Goal: Task Accomplishment & Management: Manage account settings

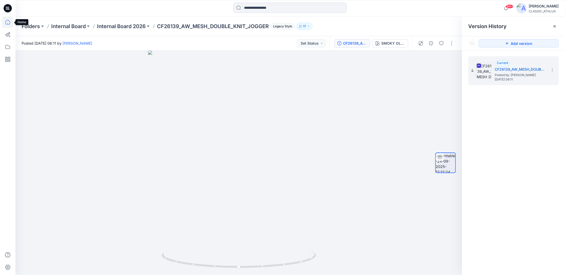
click at [7, 22] on icon at bounding box center [7, 21] width 11 height 11
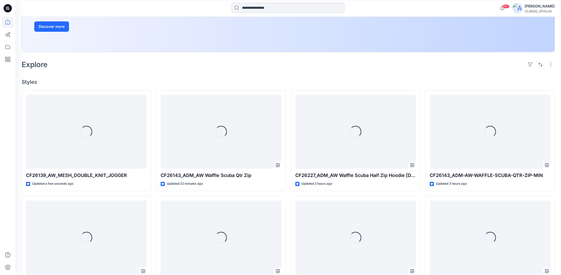
scroll to position [103, 0]
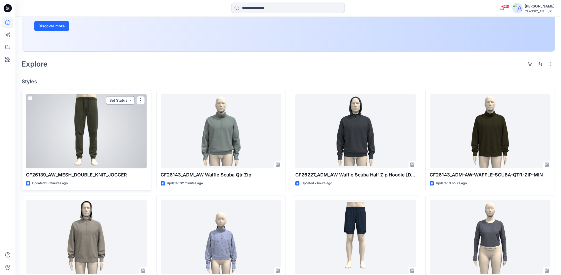
click at [130, 99] on button "Set Status" at bounding box center [120, 100] width 28 height 8
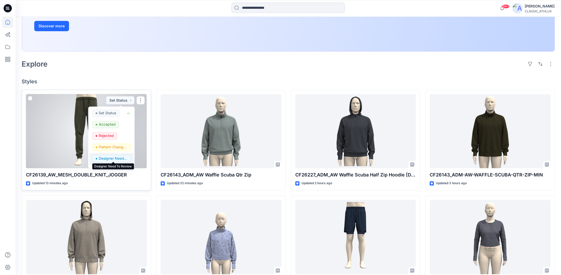
click at [116, 159] on p "Designer Need To Review" at bounding box center [113, 158] width 29 height 7
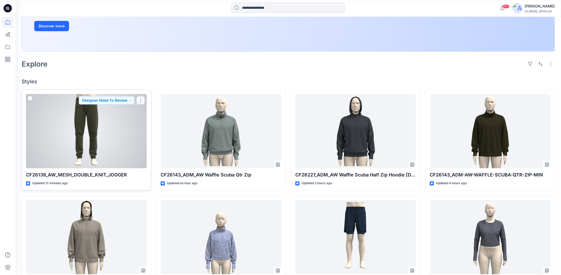
click at [140, 99] on button "button" at bounding box center [140, 100] width 8 height 8
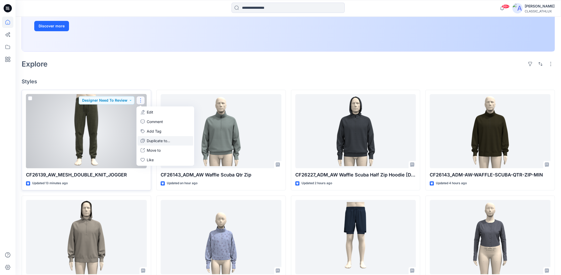
click at [151, 140] on p "Duplicate to..." at bounding box center [158, 140] width 23 height 5
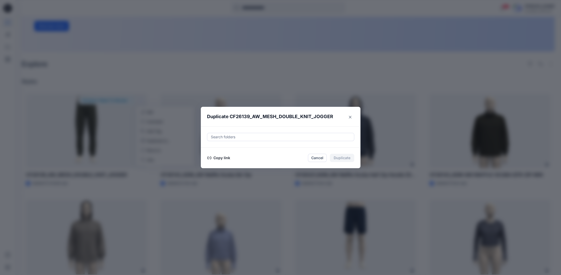
click at [227, 157] on button "Copy link" at bounding box center [218, 158] width 23 height 6
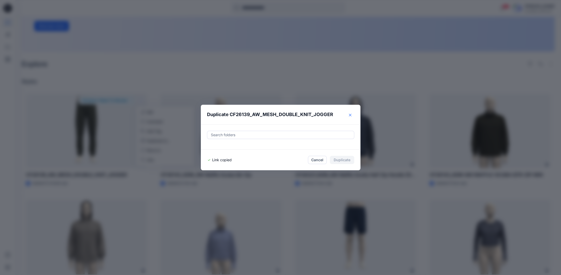
click at [352, 115] on icon "Close" at bounding box center [350, 115] width 3 height 3
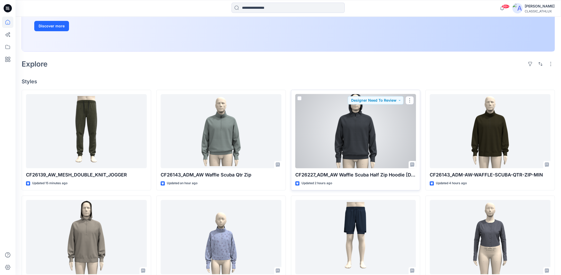
click at [363, 151] on div at bounding box center [355, 131] width 121 height 74
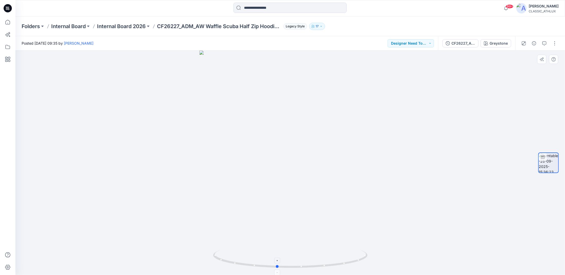
drag, startPoint x: 363, startPoint y: 260, endPoint x: 350, endPoint y: 261, distance: 13.5
click at [350, 261] on icon at bounding box center [291, 259] width 156 height 19
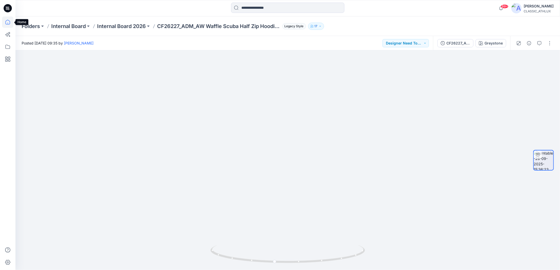
click at [6, 20] on icon at bounding box center [7, 21] width 11 height 11
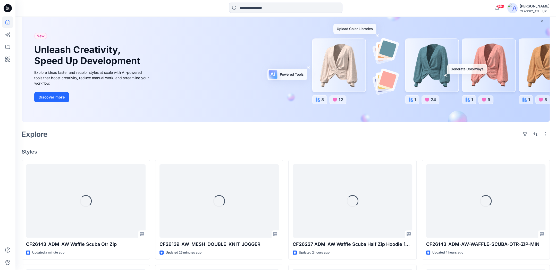
scroll to position [103, 0]
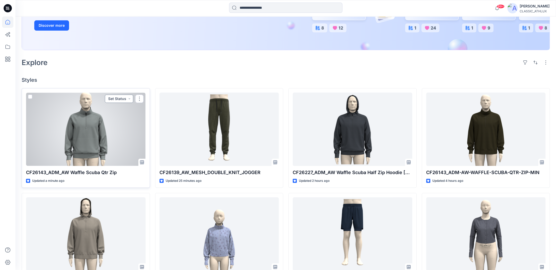
click at [131, 98] on button "Set Status" at bounding box center [119, 99] width 28 height 8
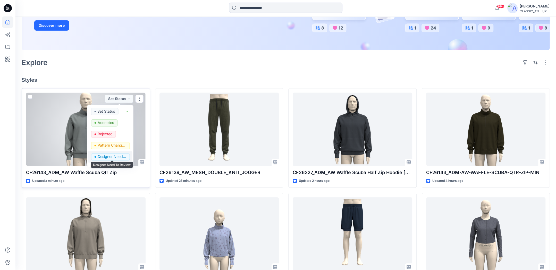
click at [105, 156] on p "Designer Need To Review" at bounding box center [111, 156] width 29 height 7
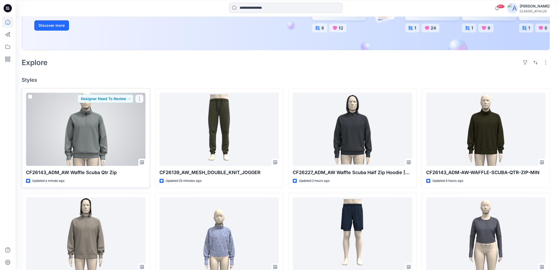
click at [138, 98] on button "button" at bounding box center [139, 99] width 8 height 8
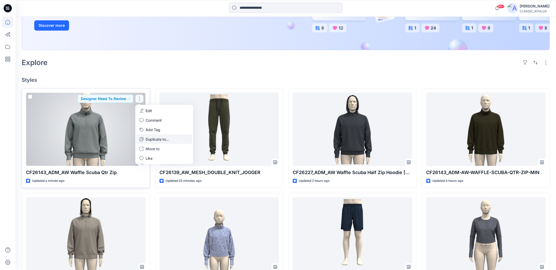
click at [150, 140] on p "Duplicate to..." at bounding box center [156, 139] width 23 height 5
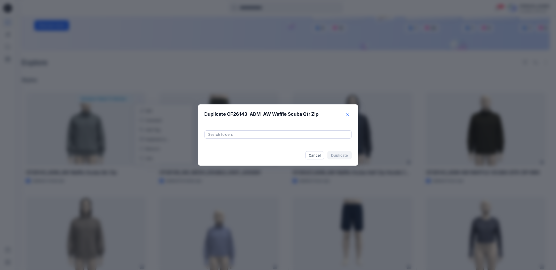
click at [349, 115] on icon "Close" at bounding box center [347, 115] width 3 height 3
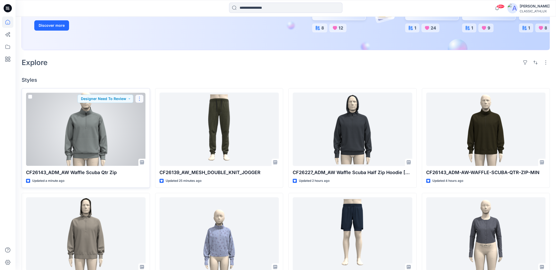
click at [140, 99] on button "button" at bounding box center [139, 99] width 8 height 8
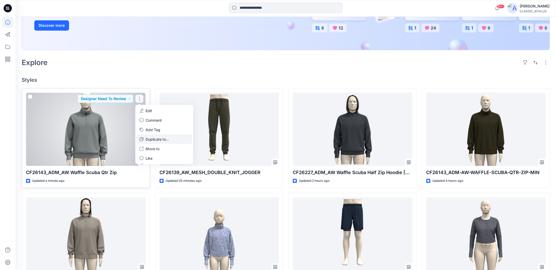
click at [149, 138] on p "Duplicate to..." at bounding box center [156, 139] width 23 height 5
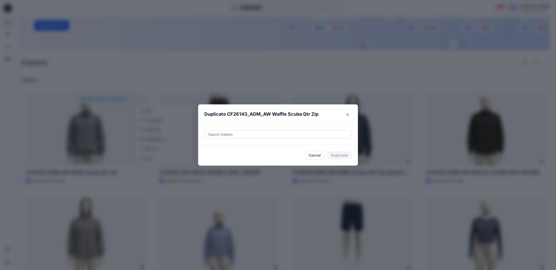
click at [236, 136] on div at bounding box center [278, 135] width 141 height 6
click at [236, 148] on span "Internal Board" at bounding box center [228, 147] width 25 height 4
click at [239, 149] on span "Internal Board" at bounding box center [228, 147] width 25 height 4
click at [250, 150] on mark "2026" at bounding box center [245, 147] width 9 height 7
type input "****"
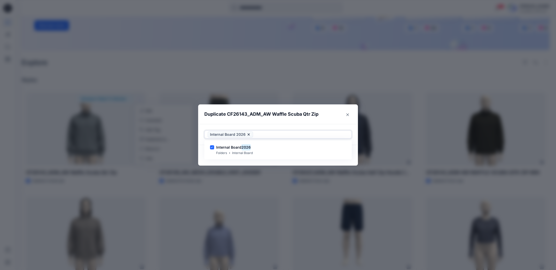
click at [333, 120] on header "Duplicate CF26143_ADM_AW Waffle Scuba Qtr Zip" at bounding box center [272, 115] width 149 height 20
click at [343, 155] on button "Duplicate" at bounding box center [339, 155] width 24 height 8
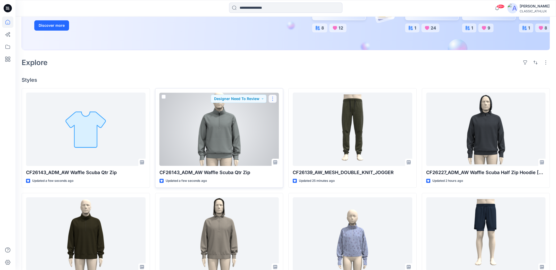
click at [272, 99] on button "button" at bounding box center [272, 99] width 8 height 8
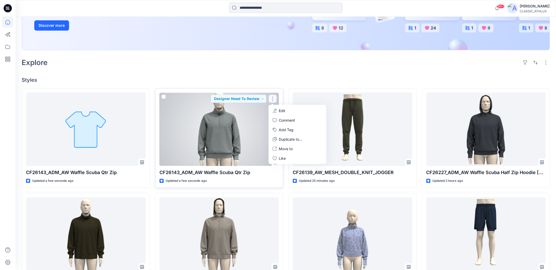
click at [280, 110] on p "Edit" at bounding box center [282, 110] width 6 height 5
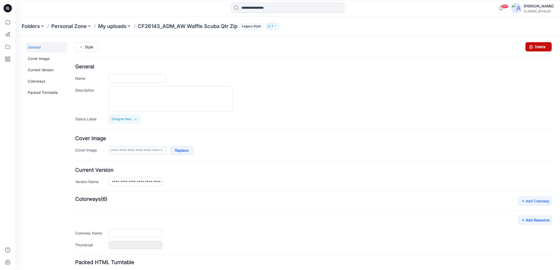
click at [529, 44] on icon at bounding box center [530, 46] width 7 height 9
type input "**********"
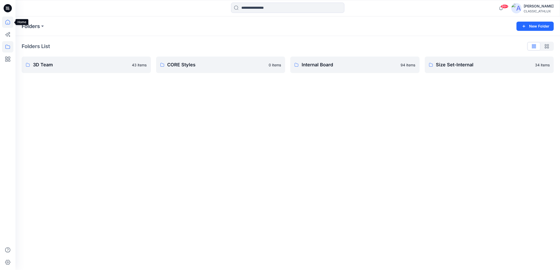
click at [6, 25] on icon at bounding box center [7, 21] width 11 height 11
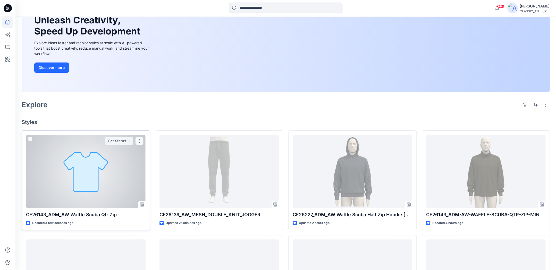
scroll to position [77, 0]
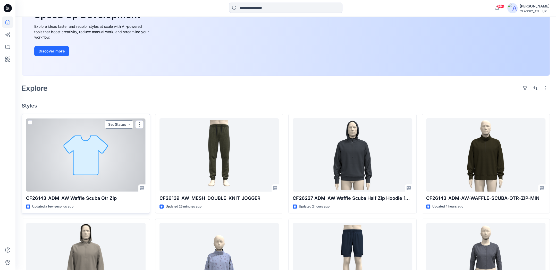
click at [128, 126] on button "Set Status" at bounding box center [119, 125] width 28 height 8
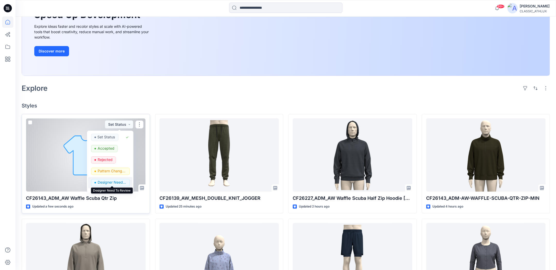
click at [112, 182] on p "Designer Need To Review" at bounding box center [111, 182] width 29 height 7
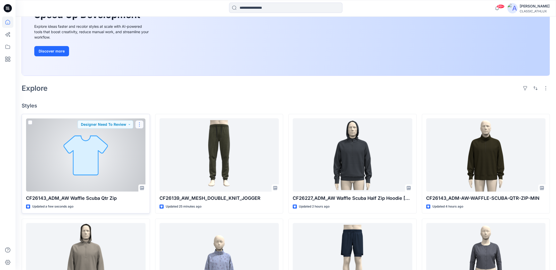
click at [139, 124] on button "button" at bounding box center [139, 125] width 8 height 8
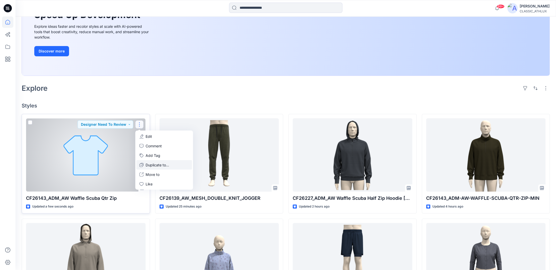
click at [149, 165] on p "Duplicate to..." at bounding box center [156, 164] width 23 height 5
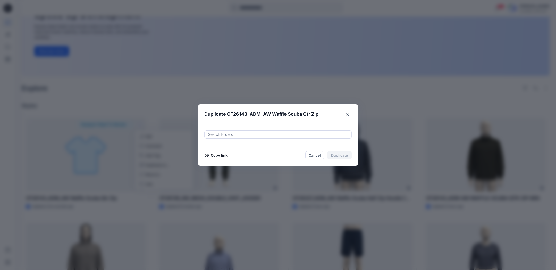
click at [219, 153] on button "Copy link" at bounding box center [215, 155] width 23 height 6
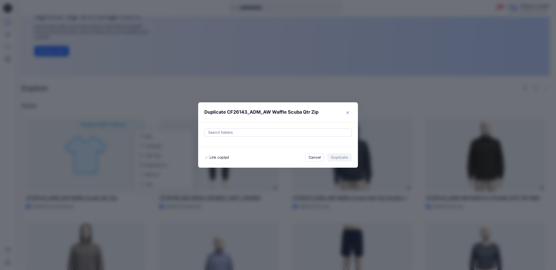
click at [349, 114] on icon "Close" at bounding box center [347, 113] width 3 height 3
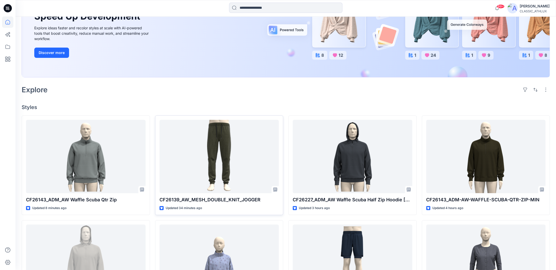
scroll to position [77, 0]
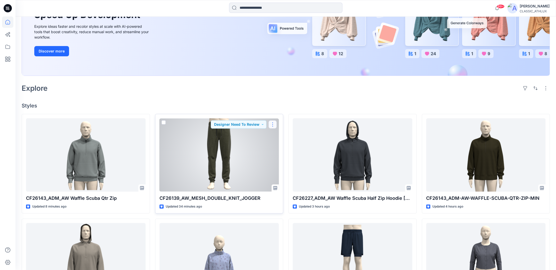
click at [272, 124] on button "button" at bounding box center [272, 125] width 8 height 8
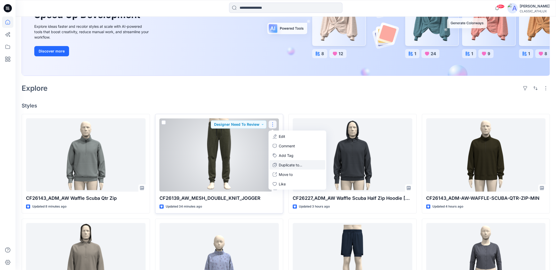
click at [281, 166] on p "Duplicate to..." at bounding box center [290, 164] width 23 height 5
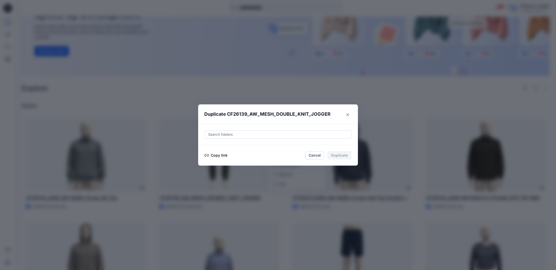
click at [224, 152] on button "Copy link" at bounding box center [215, 155] width 23 height 6
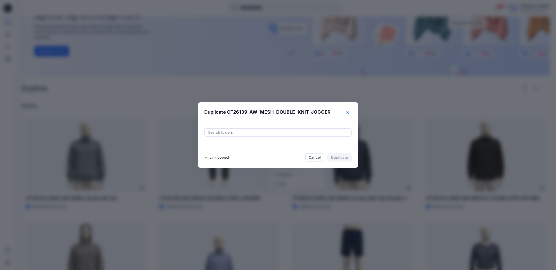
click at [349, 114] on icon "Close" at bounding box center [347, 113] width 3 height 3
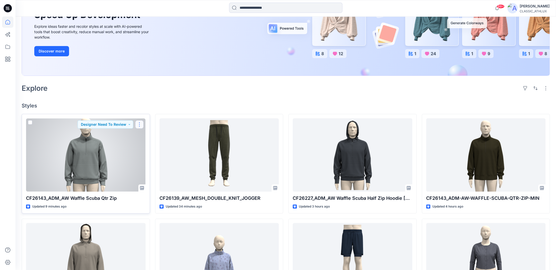
click at [139, 126] on button "button" at bounding box center [139, 125] width 8 height 8
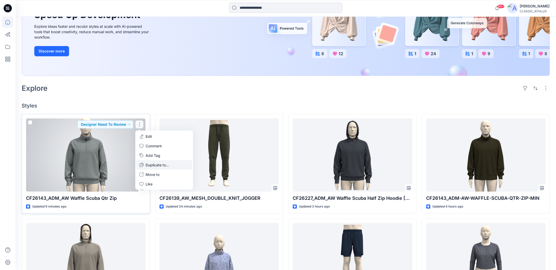
click at [147, 164] on p "Duplicate to..." at bounding box center [156, 164] width 23 height 5
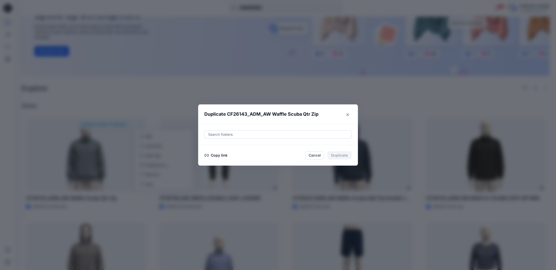
click at [220, 155] on button "Copy link" at bounding box center [215, 155] width 23 height 6
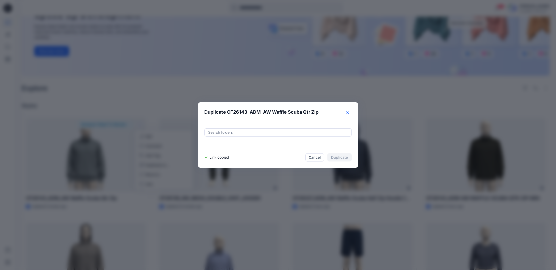
click at [349, 114] on icon "Close" at bounding box center [347, 113] width 3 height 3
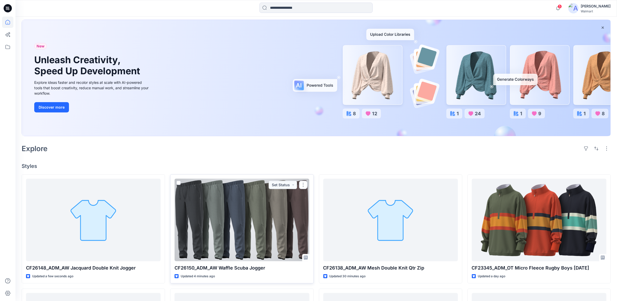
scroll to position [57, 0]
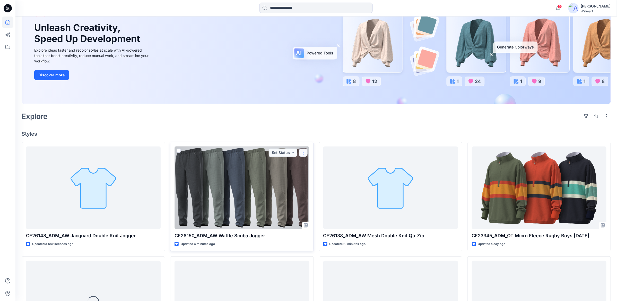
click at [303, 152] on button "button" at bounding box center [303, 152] width 8 height 8
click at [325, 162] on button "Edit" at bounding box center [328, 164] width 56 height 10
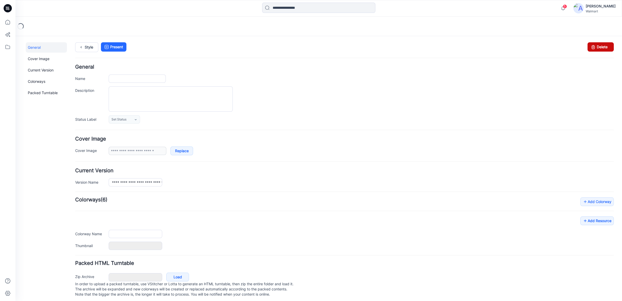
click at [599, 47] on link "Delete" at bounding box center [601, 46] width 26 height 9
type input "**********"
type input "*********"
type input "**********"
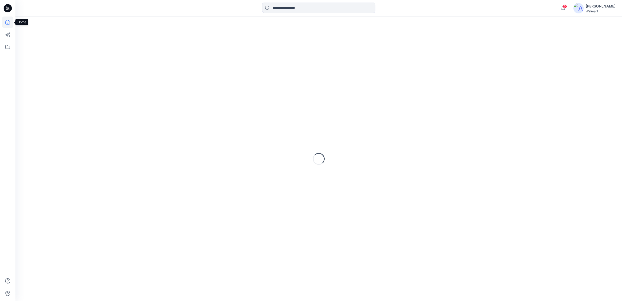
click at [8, 25] on icon at bounding box center [7, 21] width 11 height 11
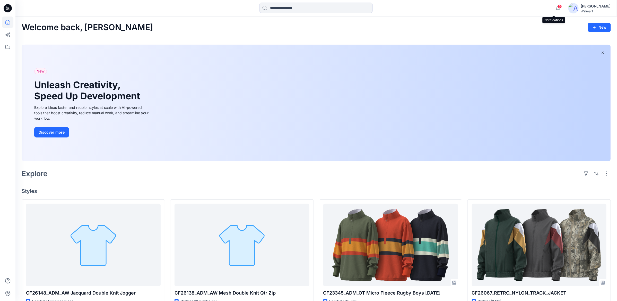
click at [558, 7] on span "5" at bounding box center [560, 6] width 4 height 4
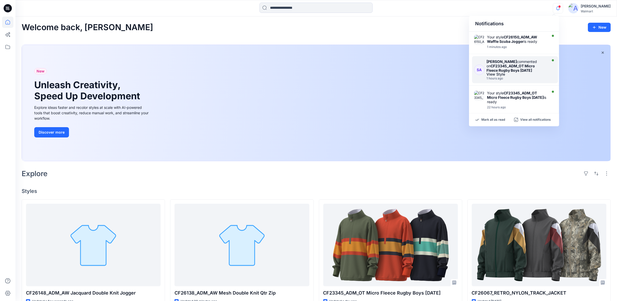
click at [519, 68] on strong "CF23345_ADM_OT Micro Fleece Rugby Boys [DATE]" at bounding box center [511, 68] width 48 height 9
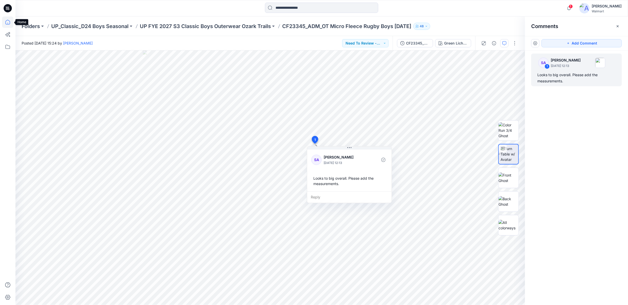
click at [9, 23] on icon at bounding box center [7, 21] width 11 height 11
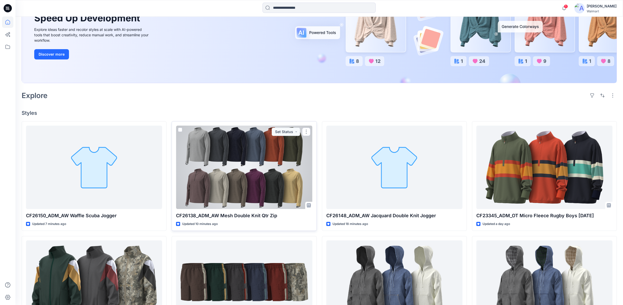
scroll to position [86, 0]
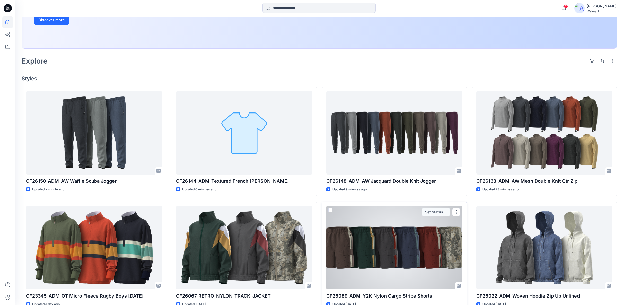
scroll to position [114, 0]
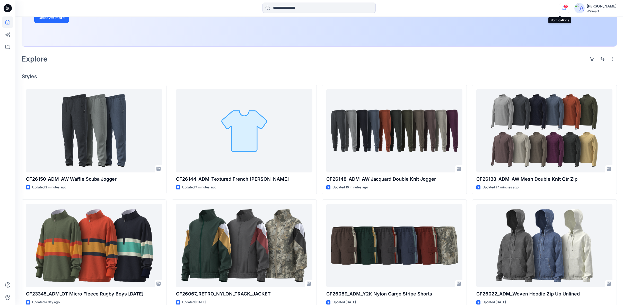
click at [562, 8] on icon "button" at bounding box center [565, 8] width 10 height 10
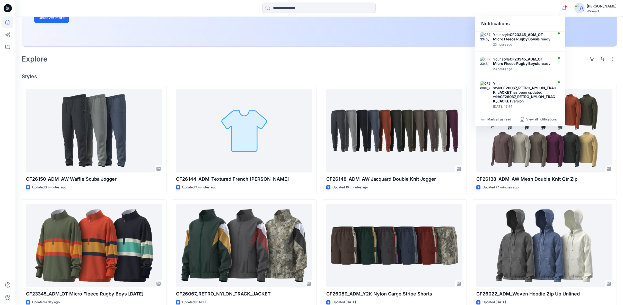
scroll to position [172, 0]
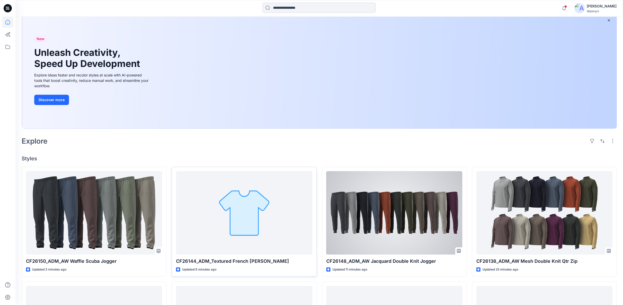
scroll to position [57, 0]
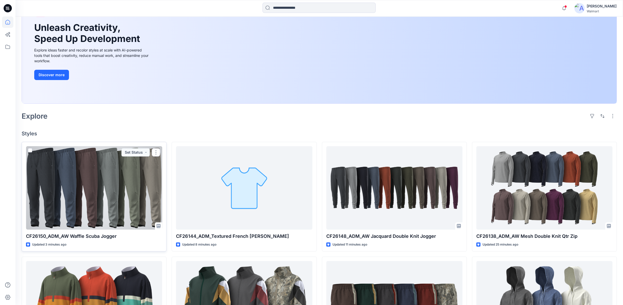
click at [68, 174] on div at bounding box center [94, 187] width 136 height 83
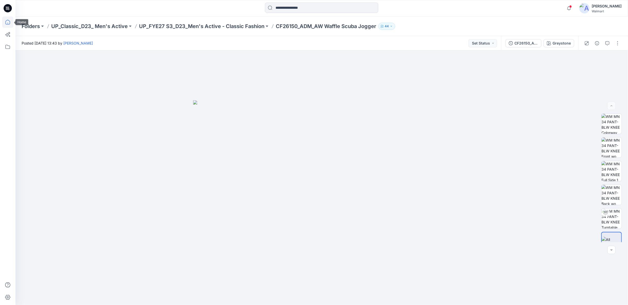
click at [8, 24] on icon at bounding box center [7, 21] width 11 height 11
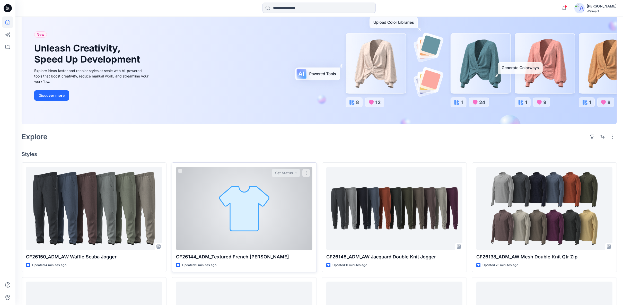
scroll to position [86, 0]
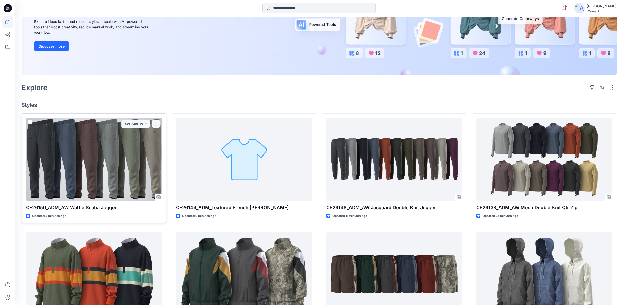
click at [158, 125] on button "button" at bounding box center [156, 124] width 8 height 8
click at [176, 135] on button "Edit" at bounding box center [181, 136] width 56 height 10
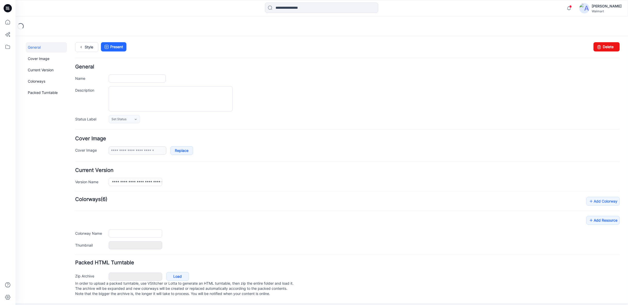
type input "**********"
type input "*********"
type input "**********"
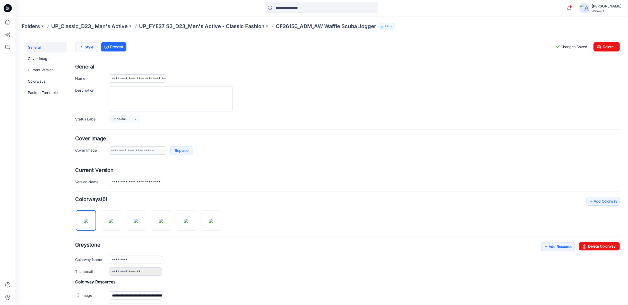
click at [84, 48] on icon at bounding box center [80, 46] width 7 height 9
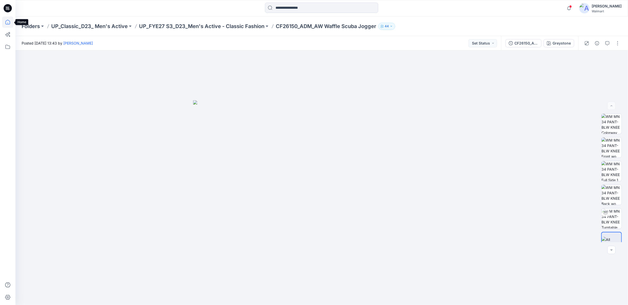
click at [11, 22] on icon at bounding box center [7, 21] width 11 height 11
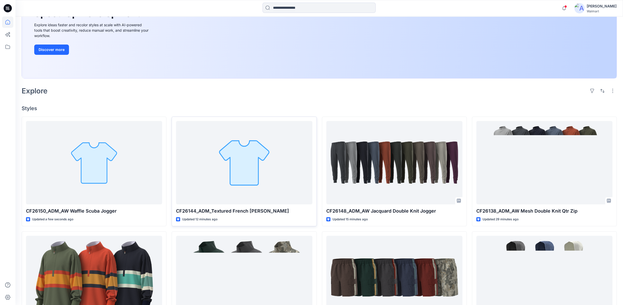
scroll to position [114, 0]
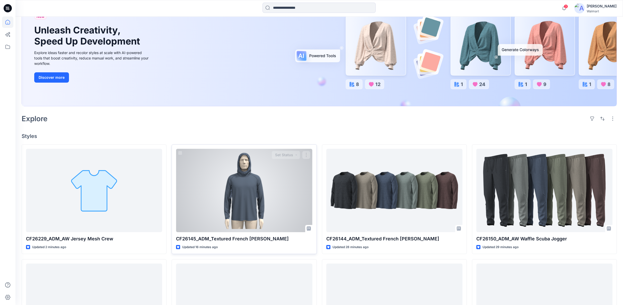
scroll to position [57, 0]
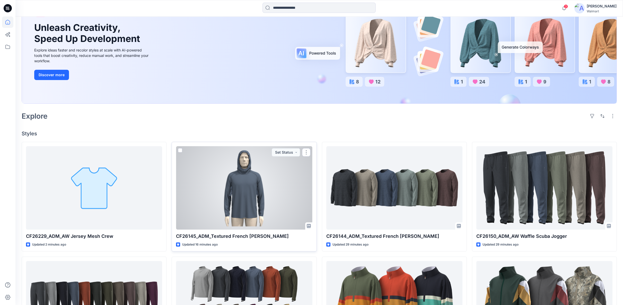
click at [223, 216] on div at bounding box center [244, 187] width 136 height 83
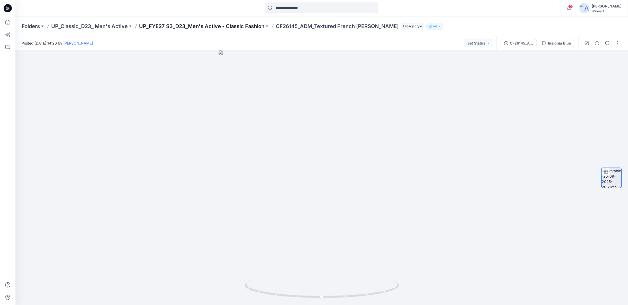
click at [252, 25] on p "UP_FYE27 S3_D23_Men's Active - Classic Fashion" at bounding box center [201, 26] width 125 height 7
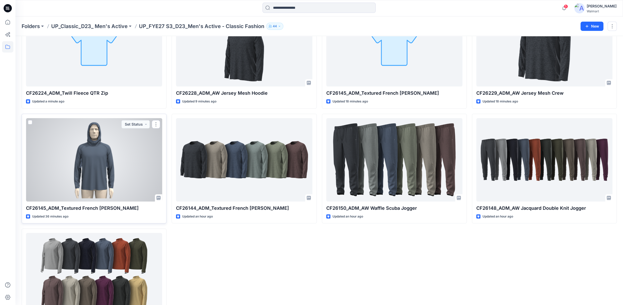
scroll to position [29, 0]
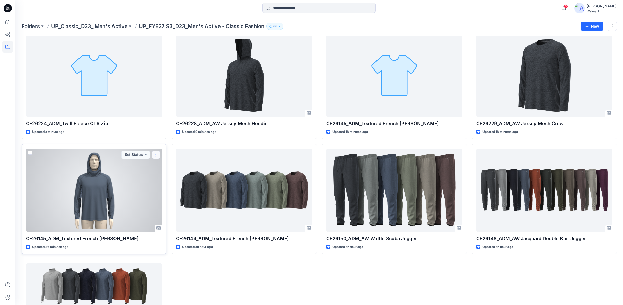
click at [155, 154] on button "button" at bounding box center [156, 155] width 8 height 8
click at [168, 166] on p "Edit" at bounding box center [165, 166] width 6 height 5
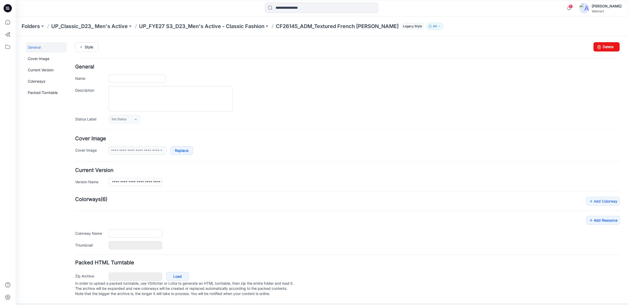
type input "**********"
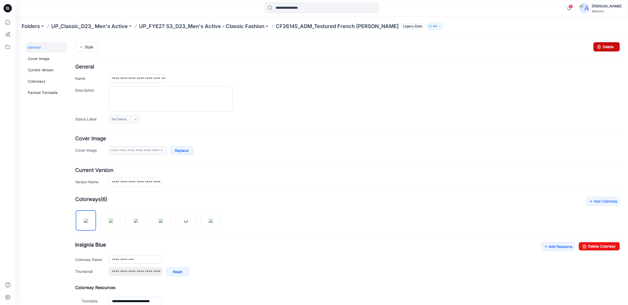
click at [599, 48] on link "Delete" at bounding box center [606, 46] width 26 height 9
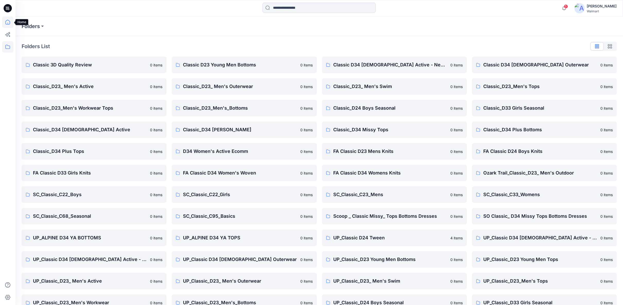
click at [9, 24] on icon at bounding box center [7, 21] width 11 height 11
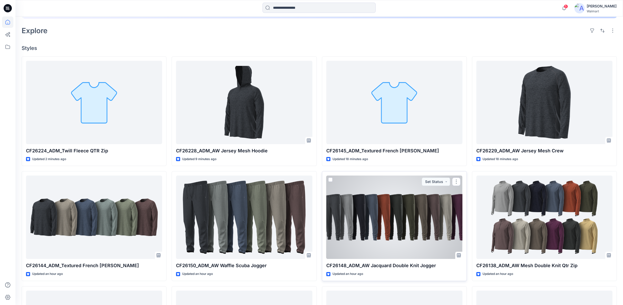
scroll to position [143, 0]
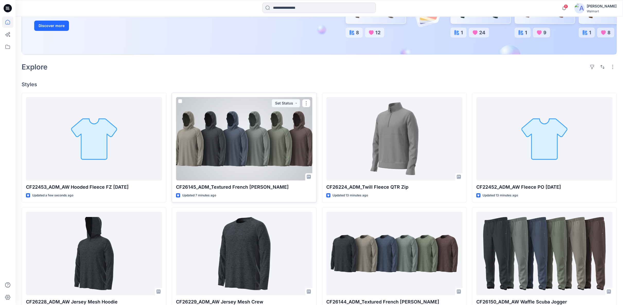
scroll to position [143, 0]
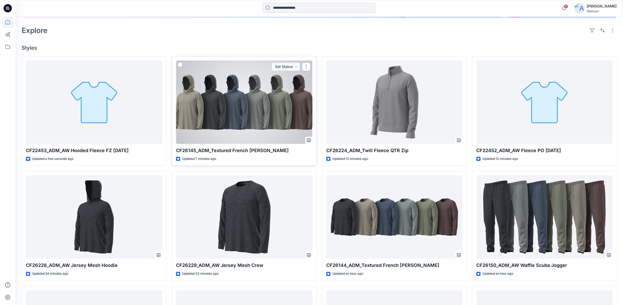
click at [272, 104] on div at bounding box center [244, 102] width 136 height 83
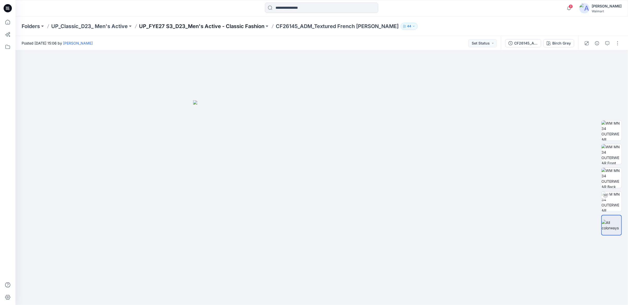
click at [188, 27] on p "UP_FYE27 S3_D23_Men's Active - Classic Fashion" at bounding box center [201, 26] width 125 height 7
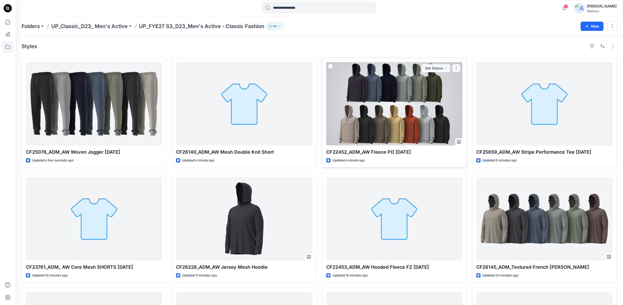
click at [456, 68] on button "button" at bounding box center [456, 68] width 8 height 8
click at [464, 79] on p "Edit" at bounding box center [466, 79] width 6 height 5
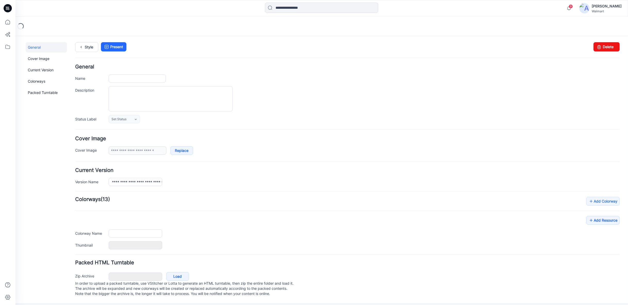
type input "**********"
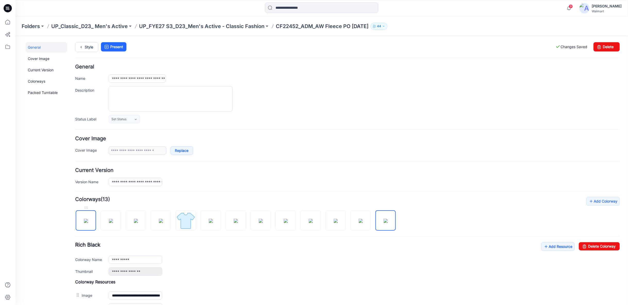
click at [88, 223] on img at bounding box center [86, 221] width 4 height 4
click at [113, 221] on img at bounding box center [111, 221] width 4 height 4
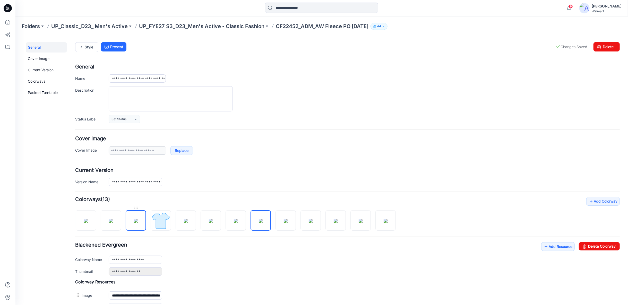
click at [135, 219] on img at bounding box center [136, 221] width 4 height 4
click at [109, 219] on img at bounding box center [111, 221] width 4 height 4
type input "**********"
click at [88, 49] on link "Style" at bounding box center [86, 47] width 23 height 10
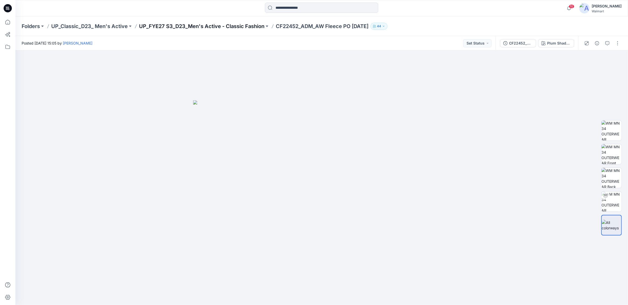
click at [197, 28] on p "UP_FYE27 S3_D23_Men's Active - Classic Fashion" at bounding box center [201, 26] width 125 height 7
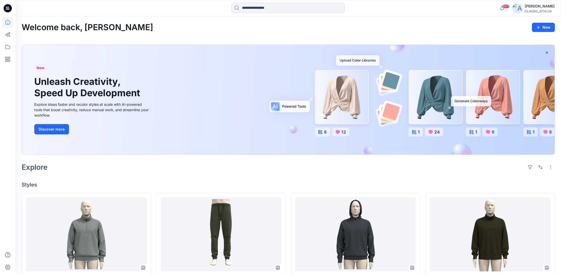
scroll to position [77, 0]
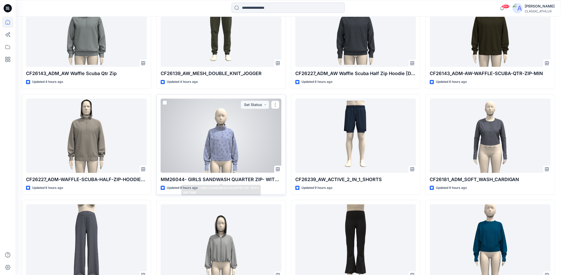
scroll to position [206, 0]
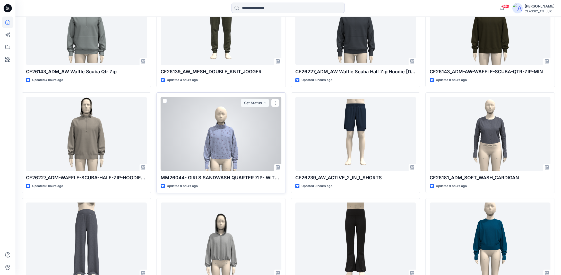
click at [225, 153] on div at bounding box center [221, 134] width 121 height 74
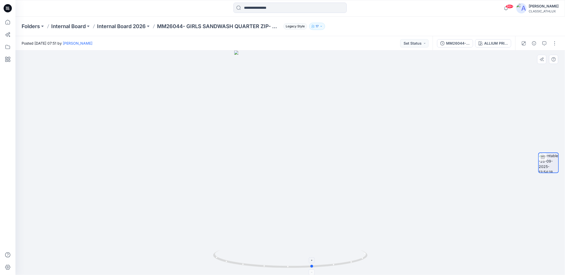
drag, startPoint x: 356, startPoint y: 261, endPoint x: 224, endPoint y: 256, distance: 132.2
click at [224, 256] on icon at bounding box center [291, 259] width 156 height 19
click at [8, 25] on icon at bounding box center [7, 21] width 11 height 11
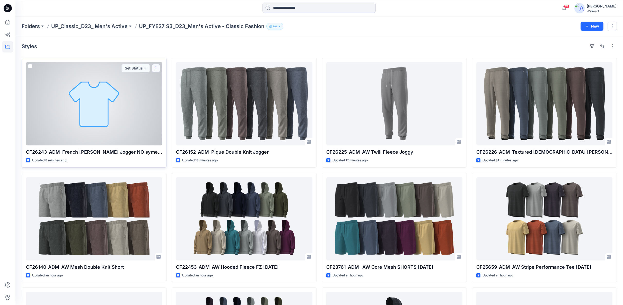
click at [157, 68] on button "button" at bounding box center [156, 68] width 8 height 8
click at [173, 78] on button "Edit" at bounding box center [181, 80] width 56 height 10
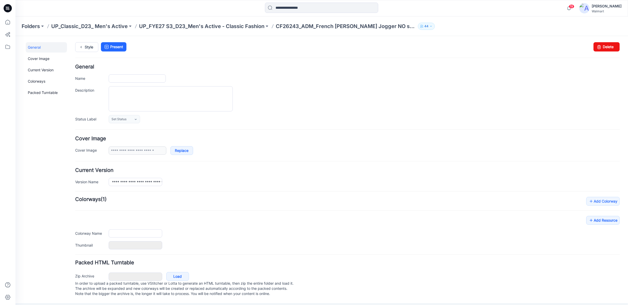
type input "**********"
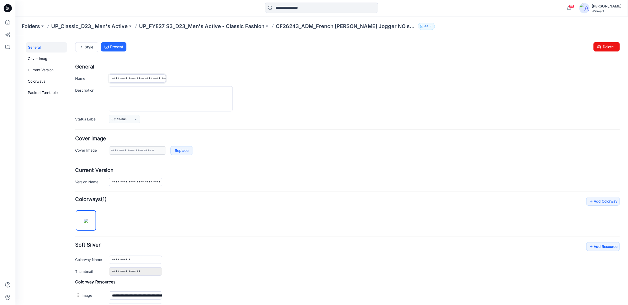
click at [157, 78] on input "**********" at bounding box center [136, 78] width 57 height 8
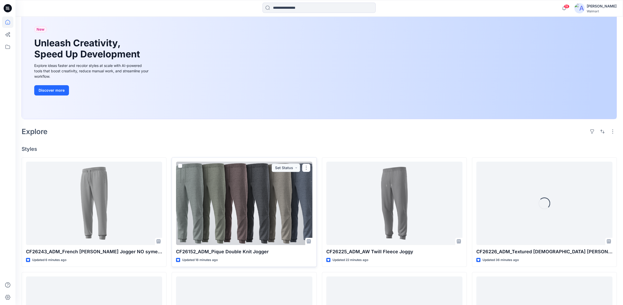
scroll to position [57, 0]
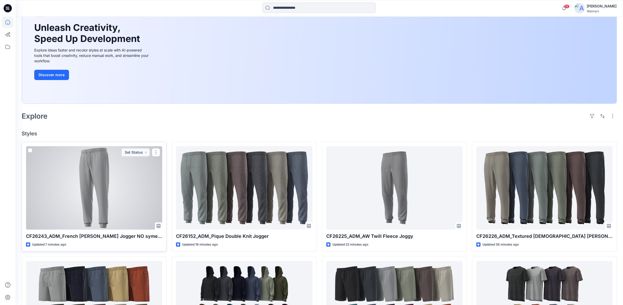
click at [93, 200] on div at bounding box center [94, 187] width 136 height 83
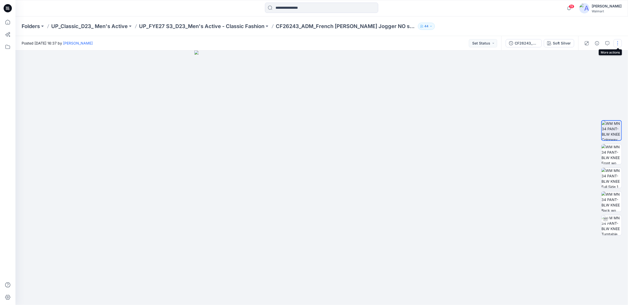
click at [620, 45] on button "button" at bounding box center [618, 43] width 8 height 8
click at [578, 70] on icon "button" at bounding box center [578, 69] width 4 height 4
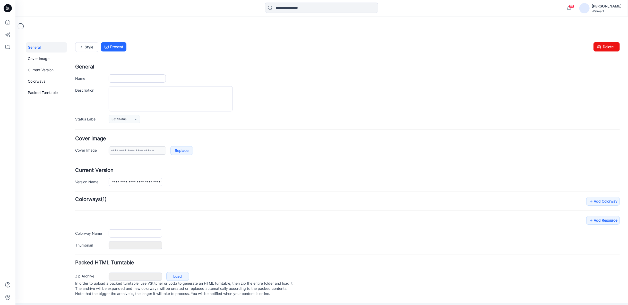
type input "**********"
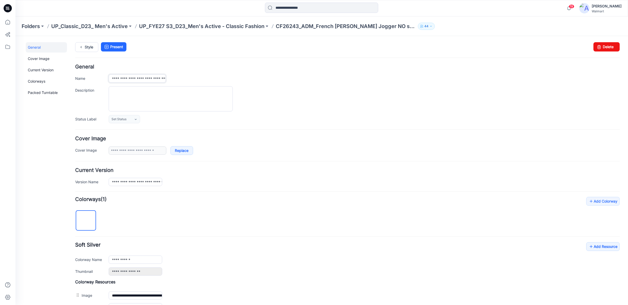
click at [159, 78] on input "**********" at bounding box center [136, 78] width 57 height 8
type input "**********"
click at [161, 96] on textarea "Description" at bounding box center [170, 98] width 124 height 25
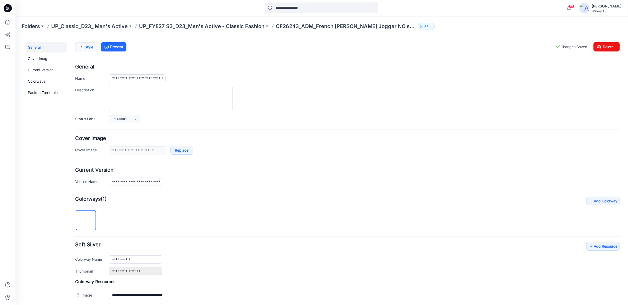
click at [85, 46] on link "Style" at bounding box center [86, 47] width 23 height 10
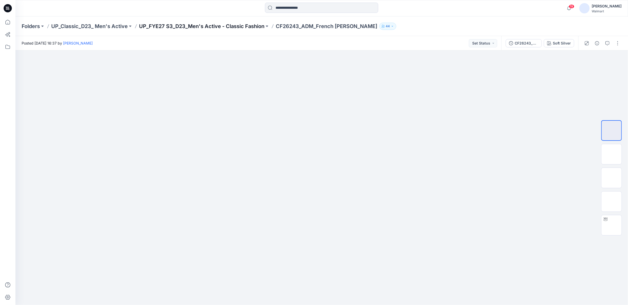
click at [166, 26] on p "UP_FYE27 S3_D23_Men's Active - Classic Fashion" at bounding box center [201, 26] width 125 height 7
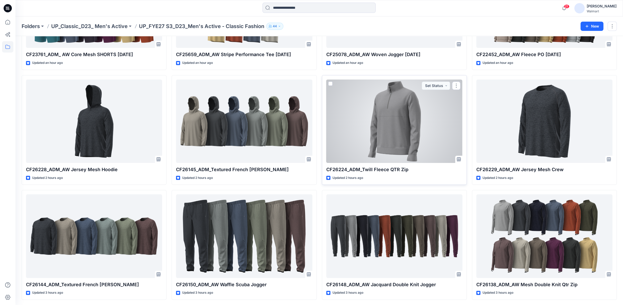
scroll to position [328, 0]
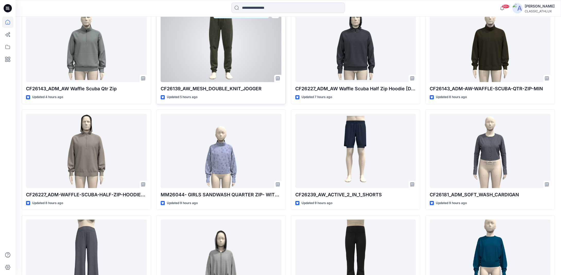
scroll to position [206, 0]
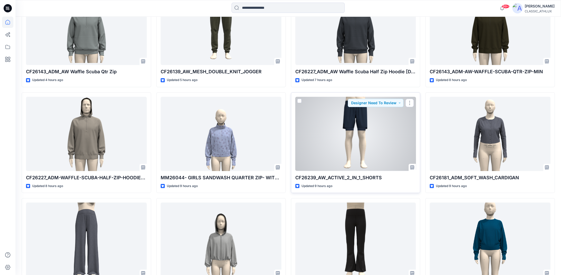
click at [342, 146] on div at bounding box center [355, 134] width 121 height 74
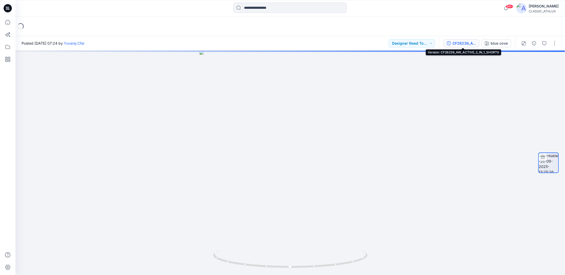
click at [475, 45] on div "CF26239_AW_ACTIVE_2_IN_1_SHORTS" at bounding box center [465, 43] width 24 height 6
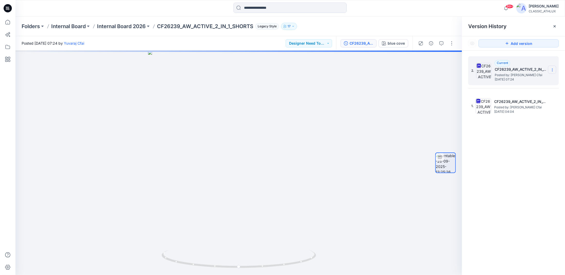
click at [553, 69] on icon at bounding box center [553, 70] width 4 height 4
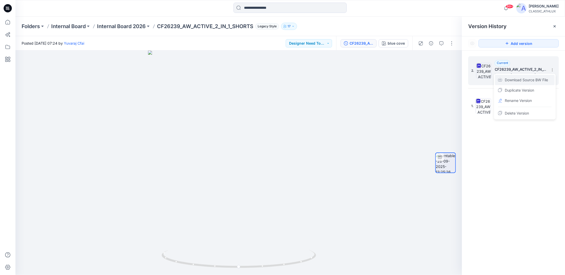
click at [512, 81] on span "Download Source BW File" at bounding box center [526, 80] width 43 height 6
drag, startPoint x: 297, startPoint y: 262, endPoint x: 190, endPoint y: 244, distance: 109.5
click at [194, 247] on div at bounding box center [238, 162] width 447 height 224
click at [122, 27] on p "Internal Board 2026" at bounding box center [121, 26] width 49 height 7
